Goal: Obtain resource: Obtain resource

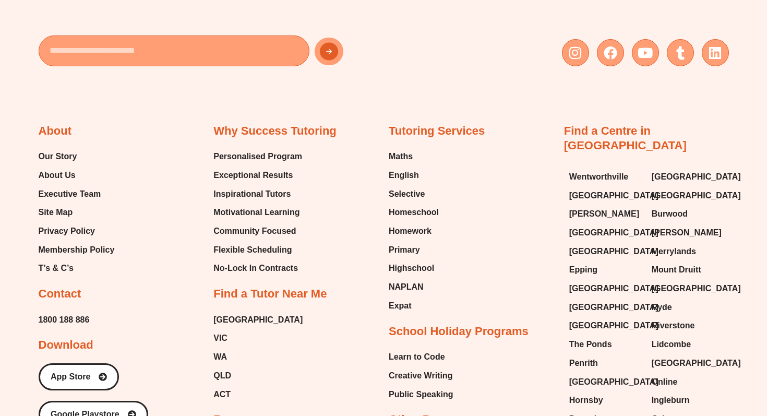
scroll to position [4487, 0]
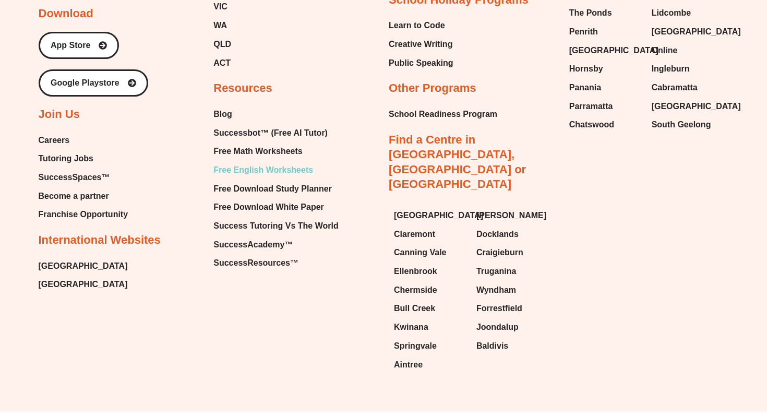
click at [284, 162] on span "Free English Worksheets" at bounding box center [263, 170] width 100 height 16
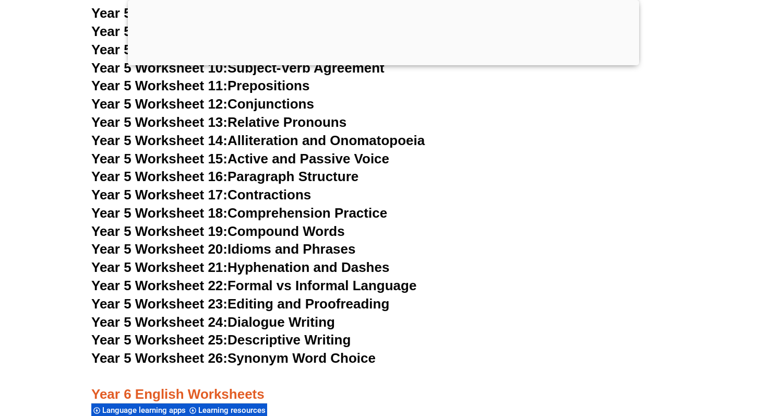
scroll to position [5433, 0]
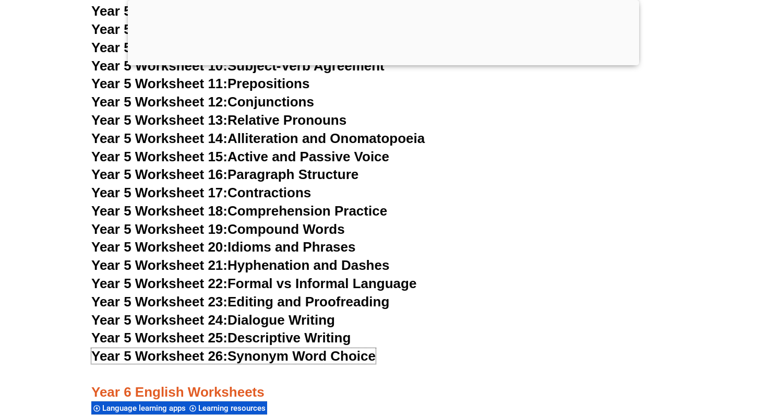
click at [327, 354] on link "Year 5 Worksheet 26: Synonym Word Choice" at bounding box center [233, 356] width 284 height 16
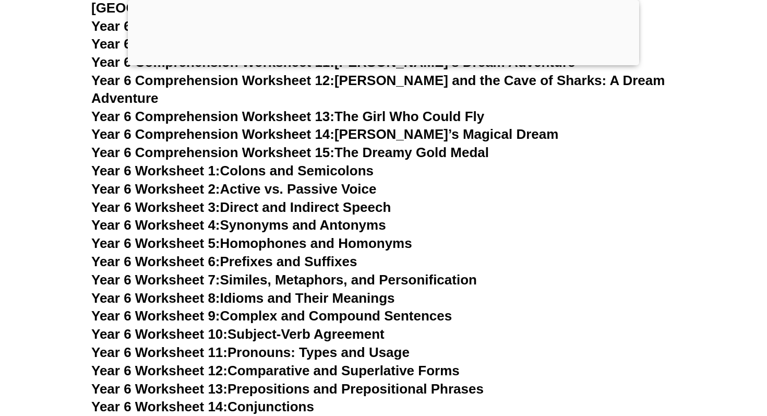
scroll to position [5995, 0]
click at [366, 216] on link "Year 6 Worksheet 4: Synonyms and Antonyms" at bounding box center [238, 224] width 295 height 16
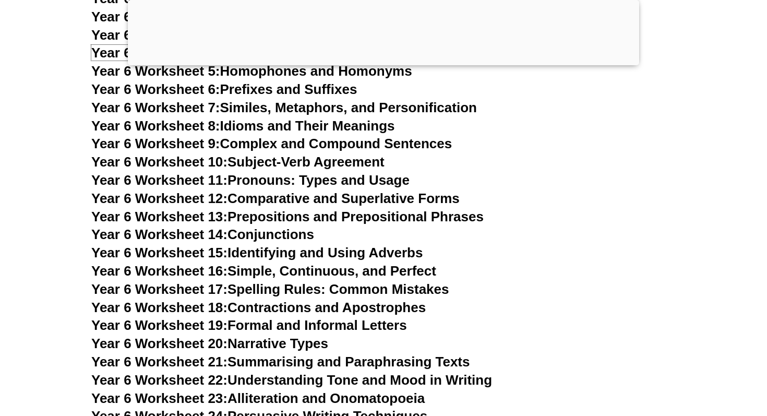
scroll to position [6171, 0]
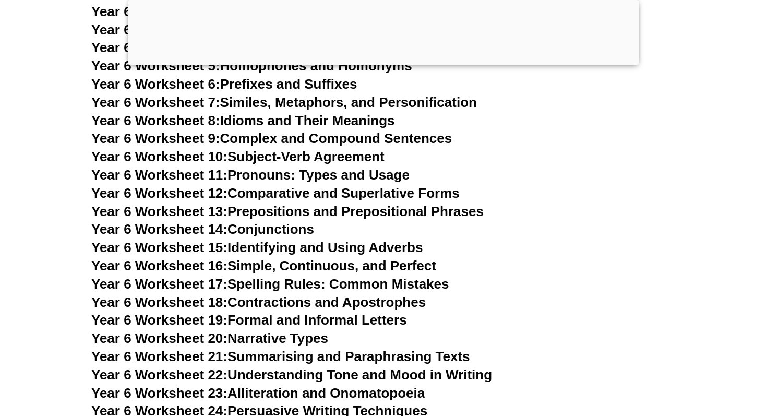
click at [297, 221] on link "Year 6 Worksheet 14: Conjunctions" at bounding box center [202, 229] width 223 height 16
click at [623, 166] on h3 "Year 6 Worksheet 11: Pronouns: Types and Usage" at bounding box center [383, 175] width 584 height 18
